Goal: Find specific page/section: Find specific page/section

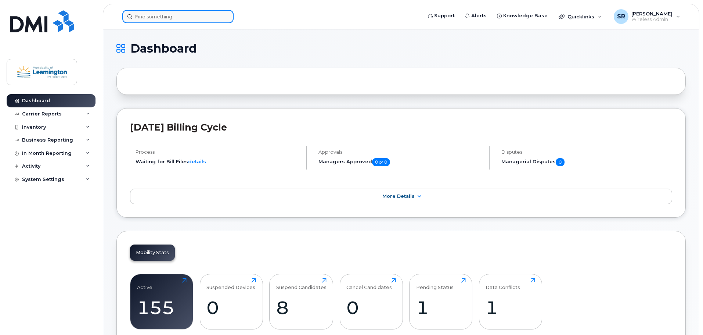
click at [221, 16] on div at bounding box center [177, 16] width 111 height 13
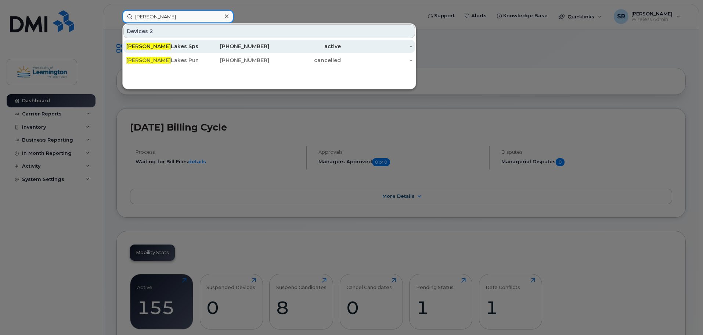
type input "sandy"
click at [157, 47] on div "Sandy Lakes Sps" at bounding box center [162, 46] width 72 height 7
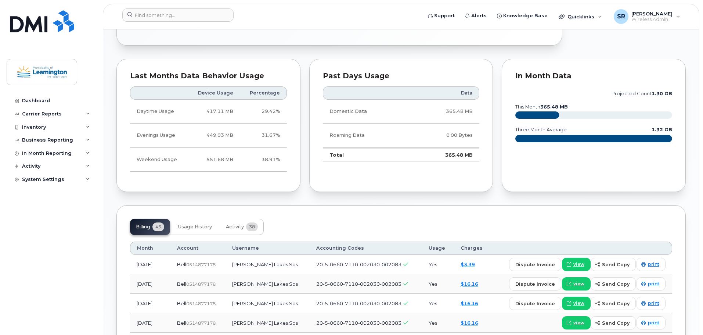
scroll to position [487, 0]
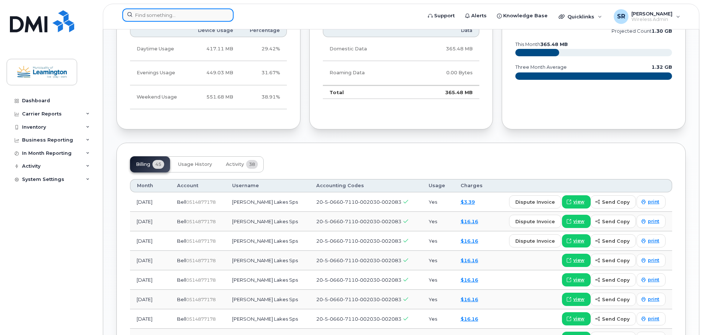
click at [193, 14] on input at bounding box center [177, 14] width 111 height 13
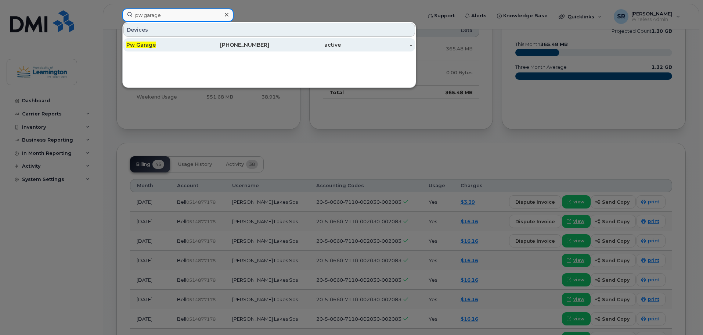
type input "pw garage"
click at [143, 43] on span "Pw Garage" at bounding box center [140, 45] width 29 height 7
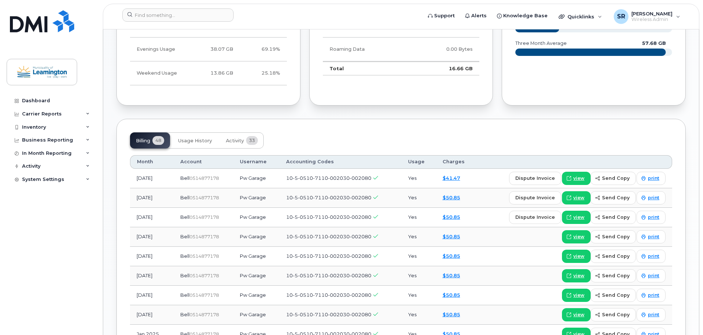
scroll to position [518, 0]
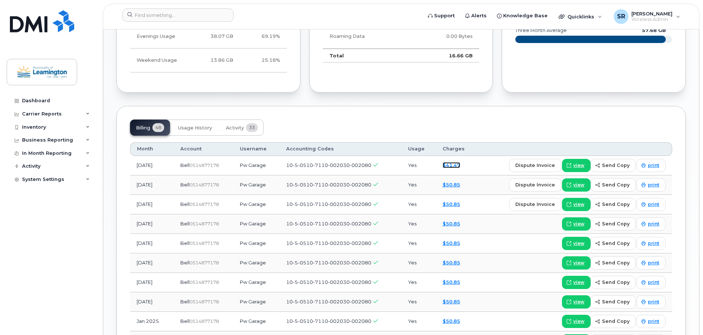
click at [452, 167] on link "$41.47" at bounding box center [452, 165] width 18 height 6
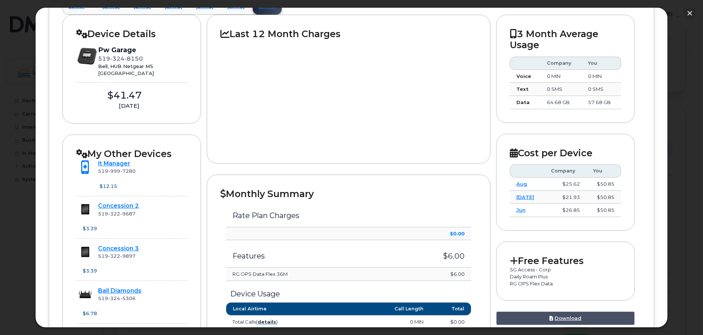
scroll to position [0, 0]
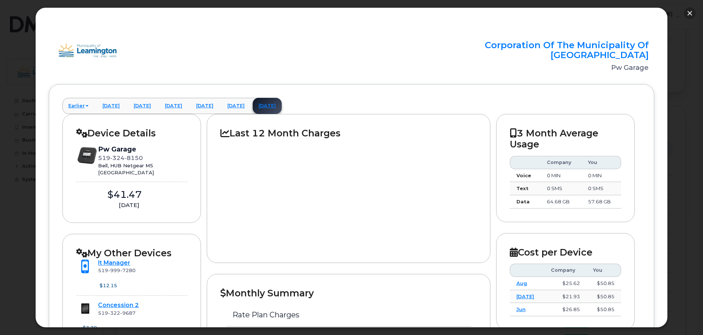
click at [688, 18] on button "button" at bounding box center [690, 13] width 12 height 12
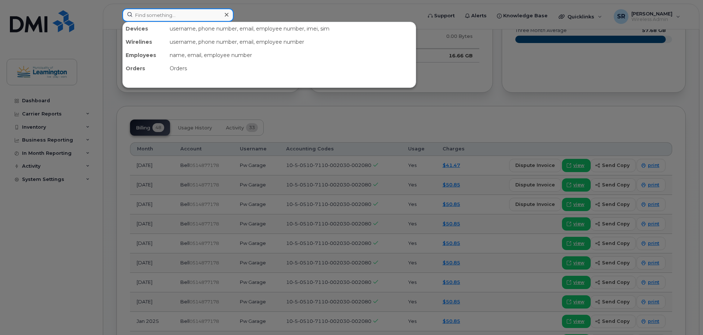
click at [199, 14] on input at bounding box center [177, 14] width 111 height 13
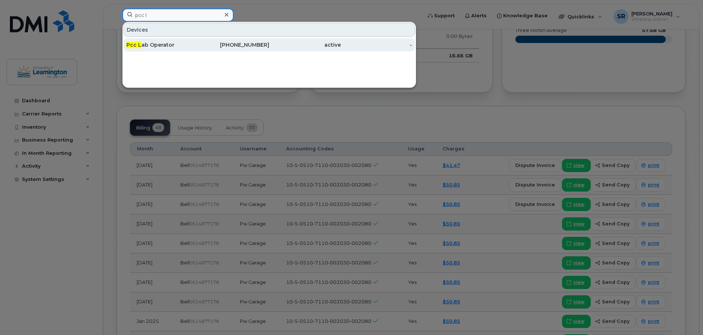
type input "pcc l"
click at [163, 48] on div "Pcc L ab Operator" at bounding box center [162, 44] width 72 height 7
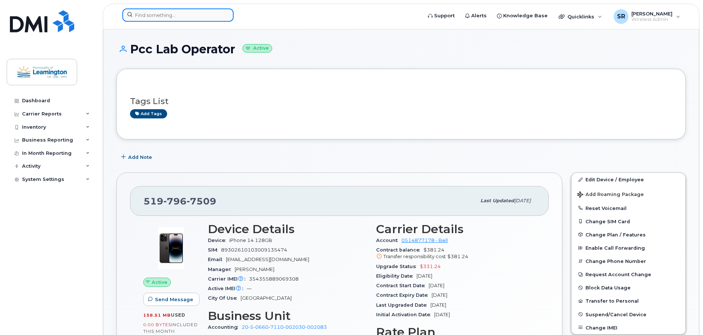
click at [151, 14] on input at bounding box center [177, 14] width 111 height 13
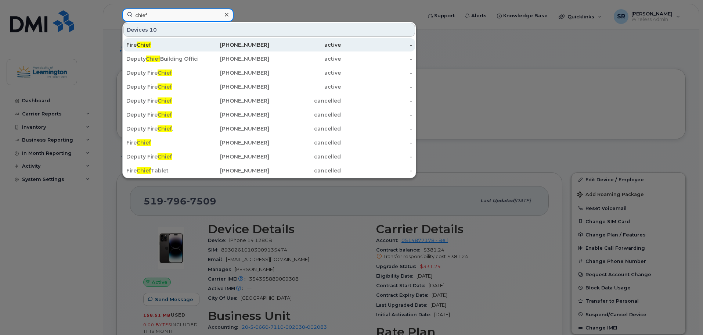
type input "chief"
drag, startPoint x: 139, startPoint y: 46, endPoint x: 354, endPoint y: 49, distance: 215.3
click at [139, 46] on span "Chief" at bounding box center [144, 45] width 14 height 7
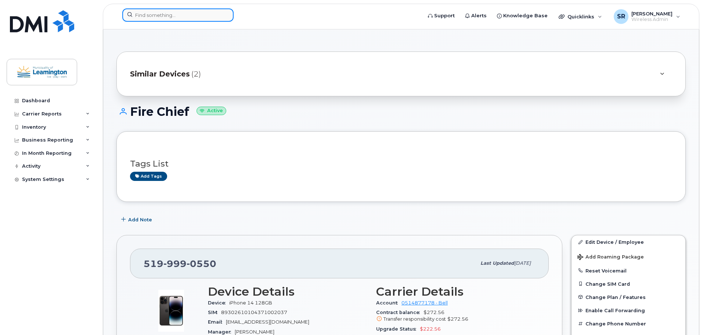
click at [164, 15] on input at bounding box center [177, 14] width 111 height 13
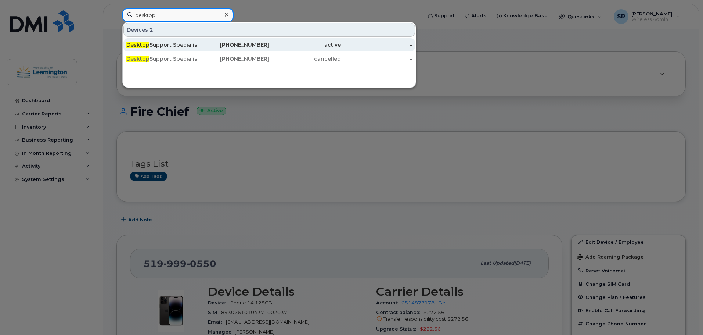
type input "desktop"
click at [182, 46] on div "Desktop Support Specialist" at bounding box center [162, 44] width 72 height 7
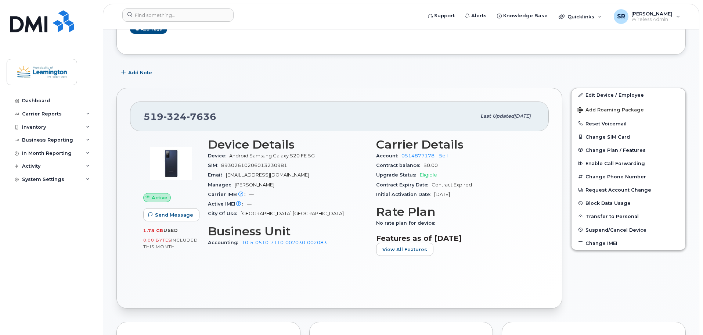
scroll to position [110, 0]
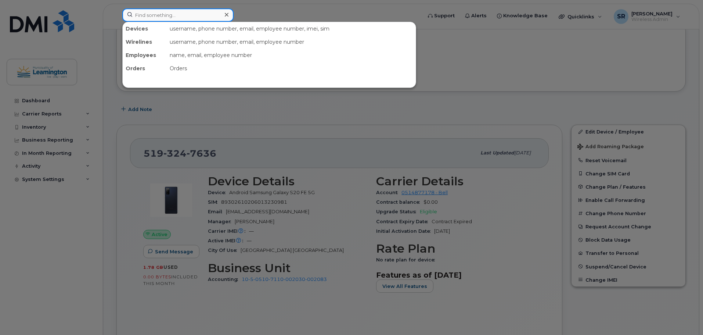
click at [213, 14] on input at bounding box center [177, 14] width 111 height 13
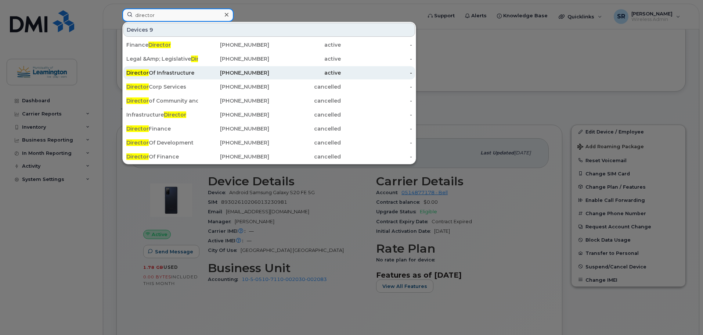
type input "director"
click at [193, 71] on div "Director Of Infrastructure" at bounding box center [162, 72] width 72 height 7
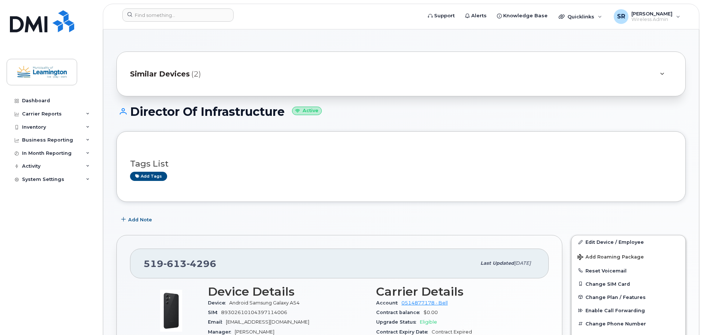
scroll to position [110, 0]
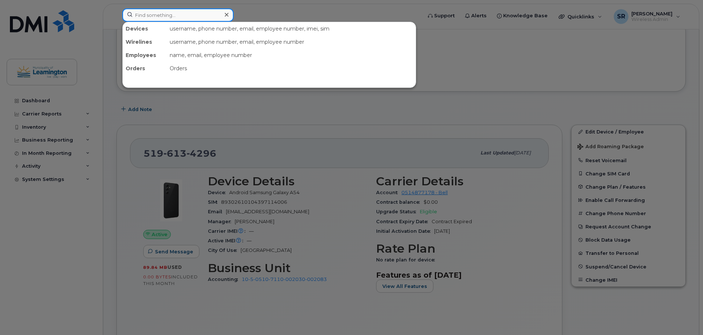
click at [174, 16] on input at bounding box center [177, 14] width 111 height 13
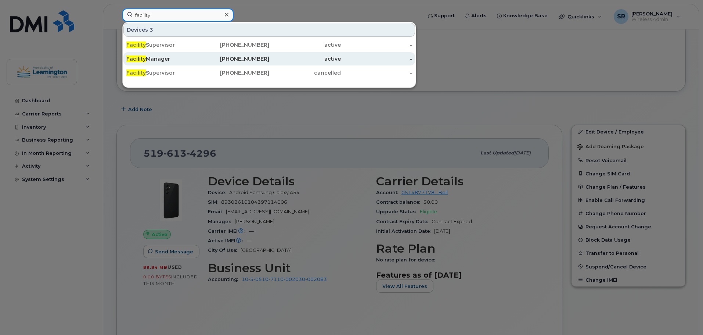
type input "facility"
click at [168, 56] on div "Facility Manager" at bounding box center [162, 58] width 72 height 7
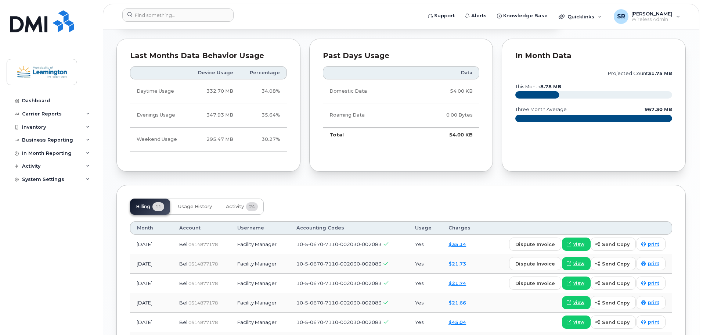
scroll to position [441, 0]
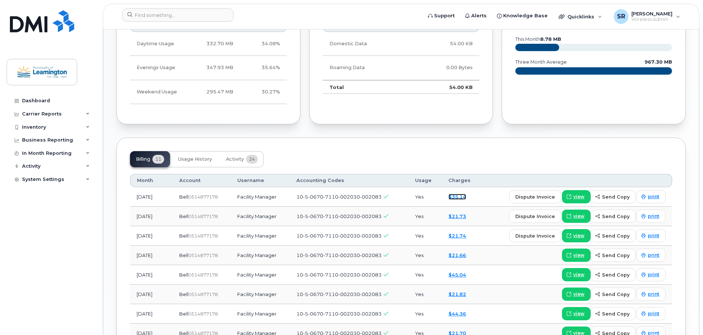
click at [457, 195] on link "$35.14" at bounding box center [457, 197] width 18 height 6
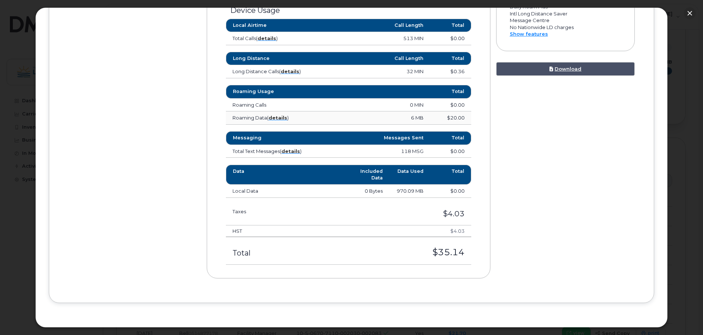
scroll to position [199, 0]
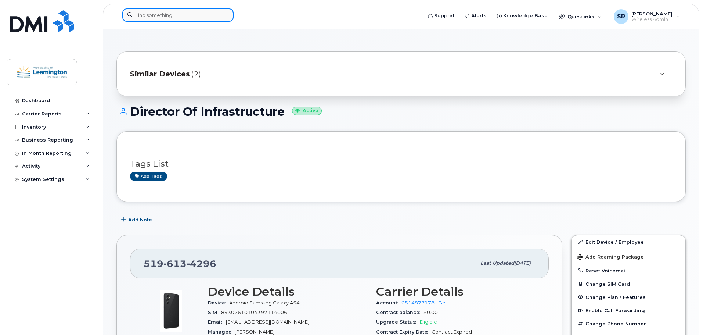
click at [176, 19] on input at bounding box center [177, 14] width 111 height 13
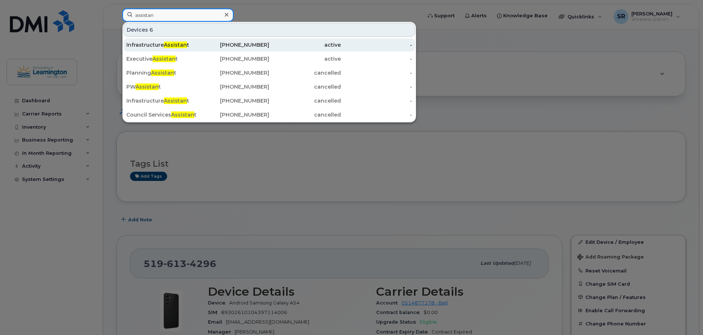
type input "assistan"
click at [164, 49] on div "Infrastructure Assistan t" at bounding box center [162, 44] width 72 height 13
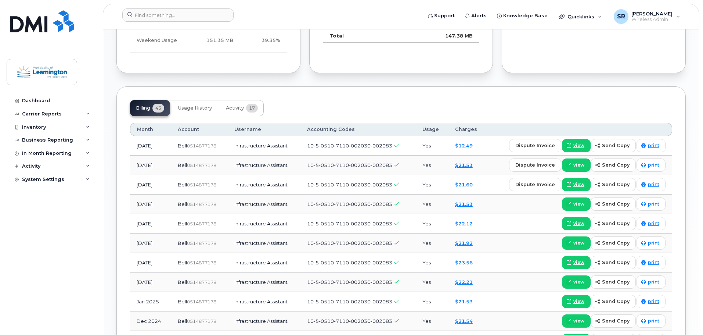
scroll to position [551, 0]
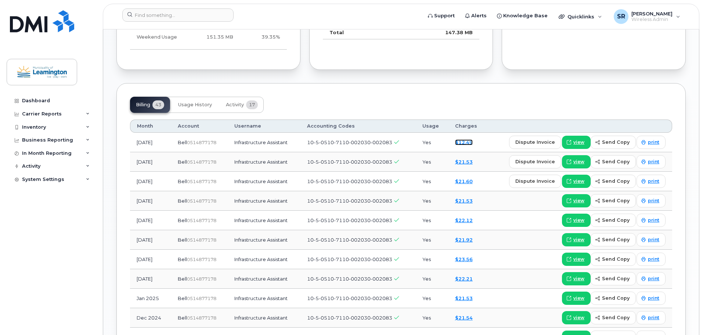
click at [466, 142] on link "$12.49" at bounding box center [464, 142] width 18 height 6
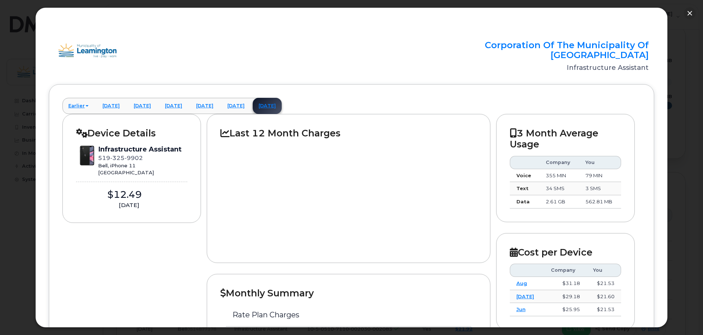
scroll to position [331, 0]
click at [690, 14] on button "button" at bounding box center [690, 13] width 12 height 12
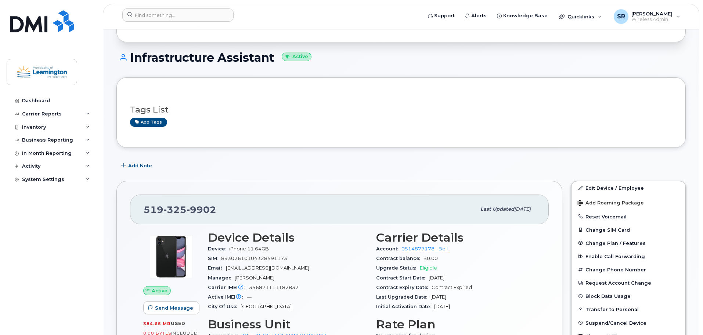
scroll to position [73, 0]
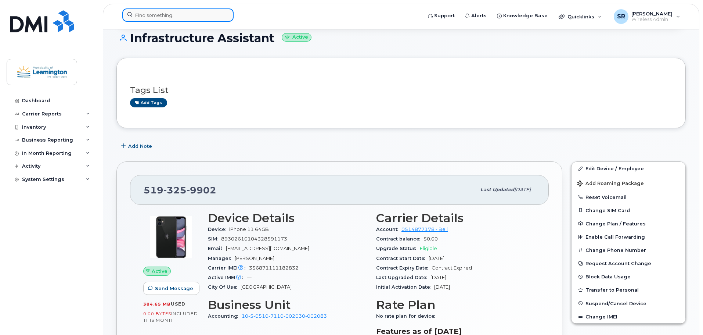
click at [191, 18] on input at bounding box center [177, 14] width 111 height 13
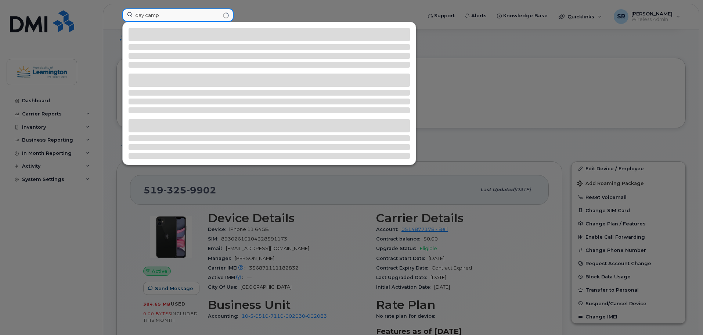
type input "day camp"
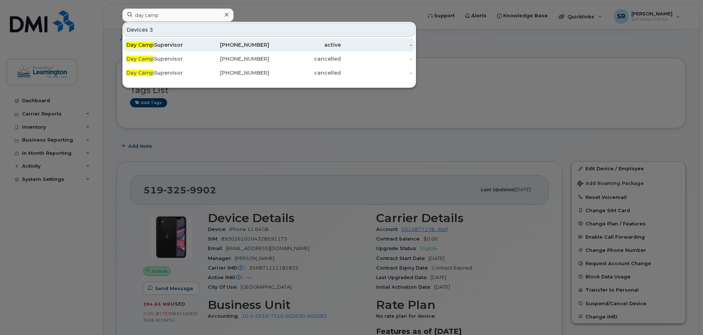
click at [192, 43] on div "Day Camp Supervisor" at bounding box center [162, 44] width 72 height 7
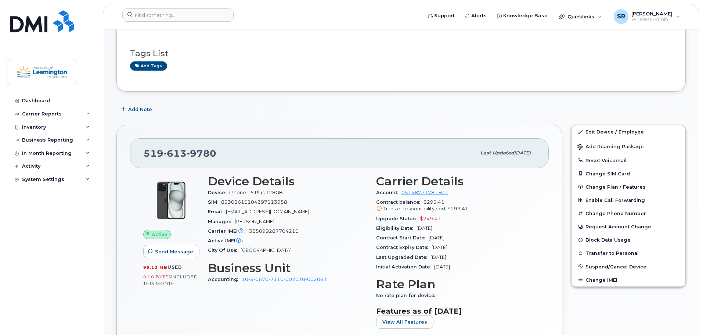
scroll to position [37, 0]
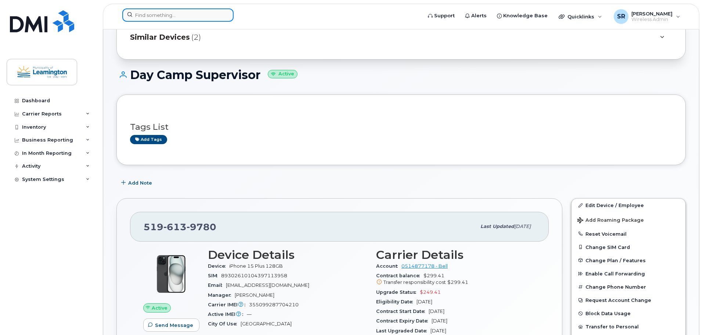
drag, startPoint x: 156, startPoint y: 13, endPoint x: 168, endPoint y: 17, distance: 12.6
click at [156, 13] on input at bounding box center [177, 14] width 111 height 13
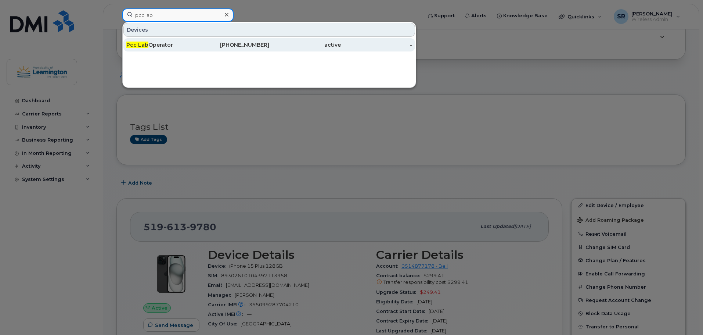
type input "pcc lab"
drag, startPoint x: 157, startPoint y: 40, endPoint x: 167, endPoint y: 40, distance: 9.6
click at [157, 40] on div "Pcc Lab Operator" at bounding box center [162, 44] width 72 height 13
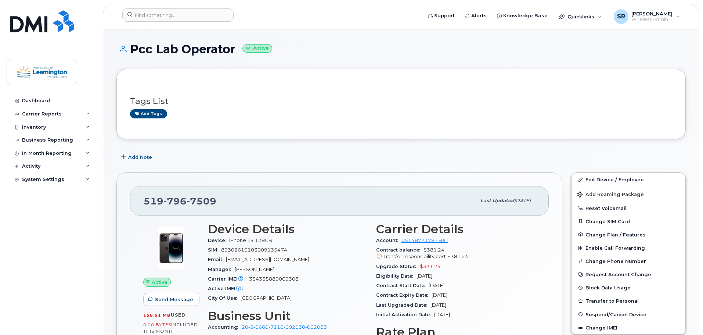
click at [567, 154] on div "Add Note" at bounding box center [400, 156] width 569 height 13
click at [563, 155] on div "Add Note" at bounding box center [400, 156] width 569 height 13
